Goal: Information Seeking & Learning: Check status

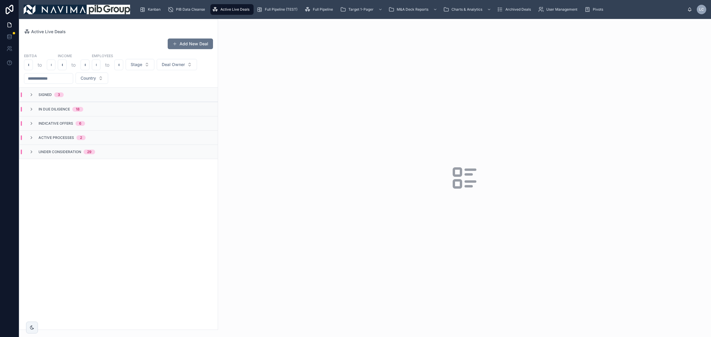
click at [73, 78] on input "text" at bounding box center [48, 78] width 49 height 8
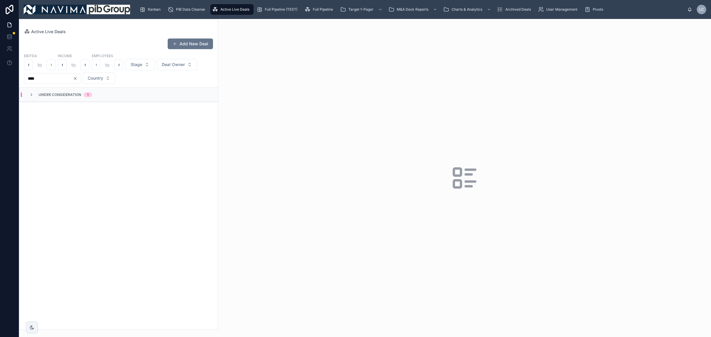
type input "****"
click at [81, 95] on div "Under Consideration 1" at bounding box center [66, 94] width 54 height 5
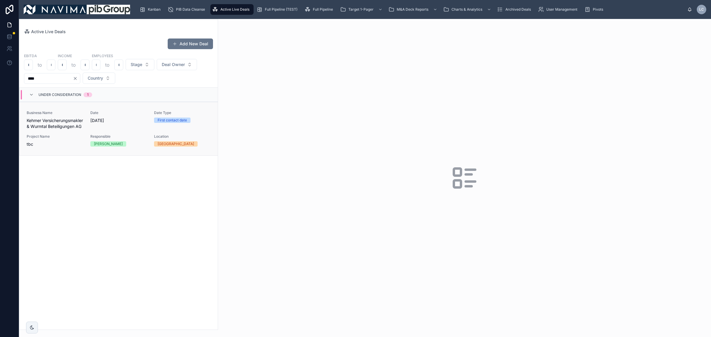
click at [90, 126] on div "Date [DATE]" at bounding box center [118, 119] width 57 height 19
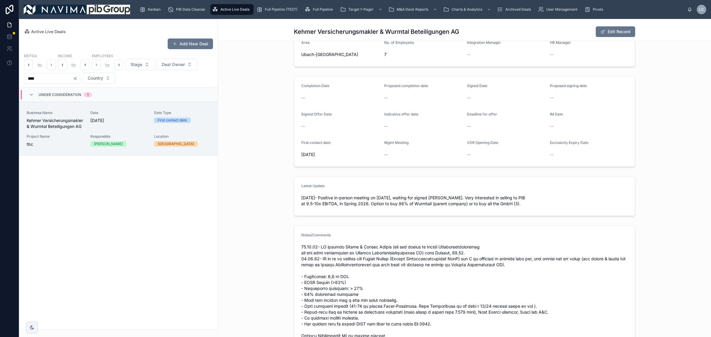
scroll to position [111, 0]
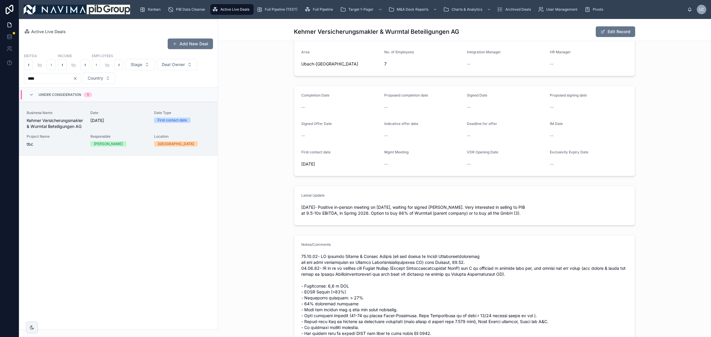
click at [233, 10] on span "Active Live Deals" at bounding box center [234, 9] width 29 height 5
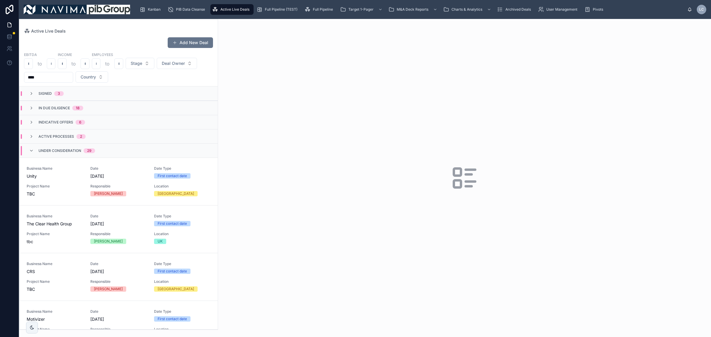
click at [88, 151] on div "29" at bounding box center [89, 150] width 4 height 5
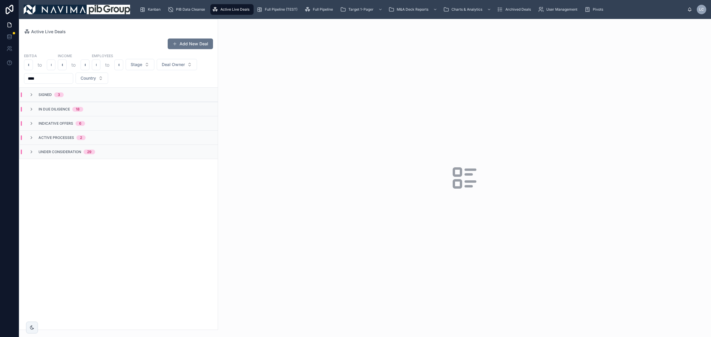
click at [231, 13] on div "Active Live Deals" at bounding box center [232, 9] width 40 height 9
drag, startPoint x: 84, startPoint y: 74, endPoint x: 0, endPoint y: 74, distance: 83.8
click at [0, 74] on div "Kanban PIB Data Cleanse Active Live Deals Full Pipeline (TEST) Full Pipeline Ta…" at bounding box center [355, 168] width 711 height 337
click at [133, 238] on div "Add New Deal EBITDA to Income to Employees to Stage Deal Owner Country Signed 3…" at bounding box center [118, 182] width 198 height 295
